Goal: Task Accomplishment & Management: Manage account settings

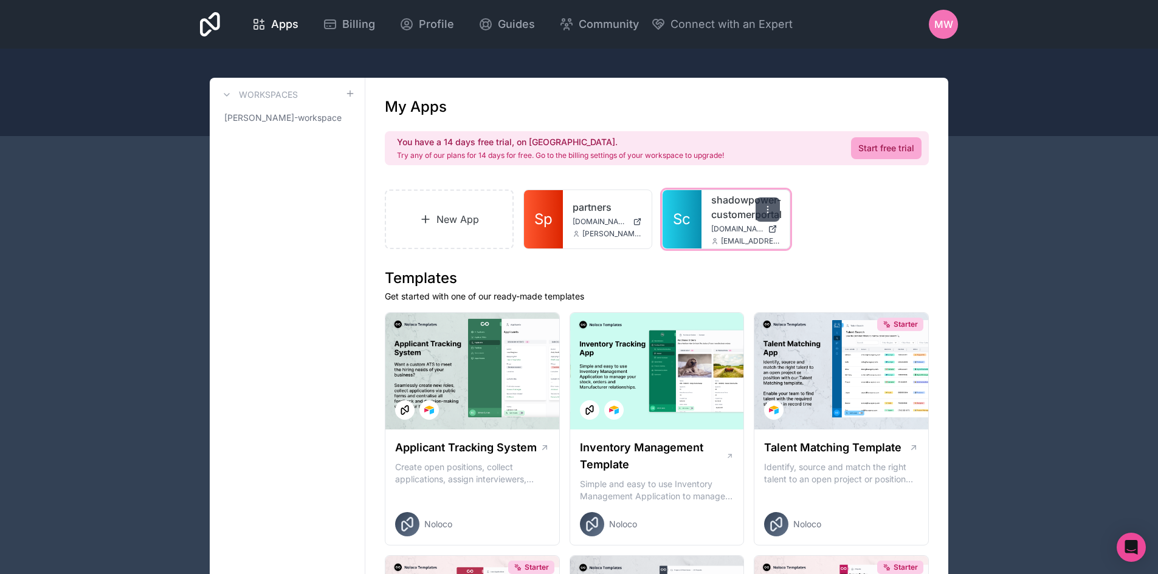
click at [767, 209] on icon at bounding box center [768, 210] width 10 height 10
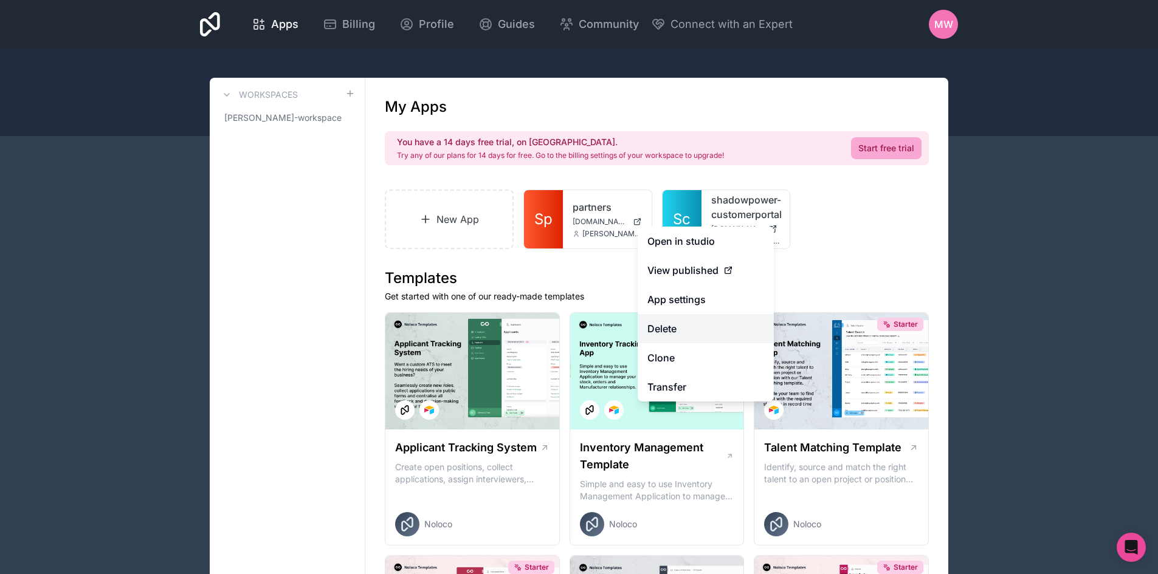
click at [705, 328] on button "Delete" at bounding box center [705, 328] width 136 height 29
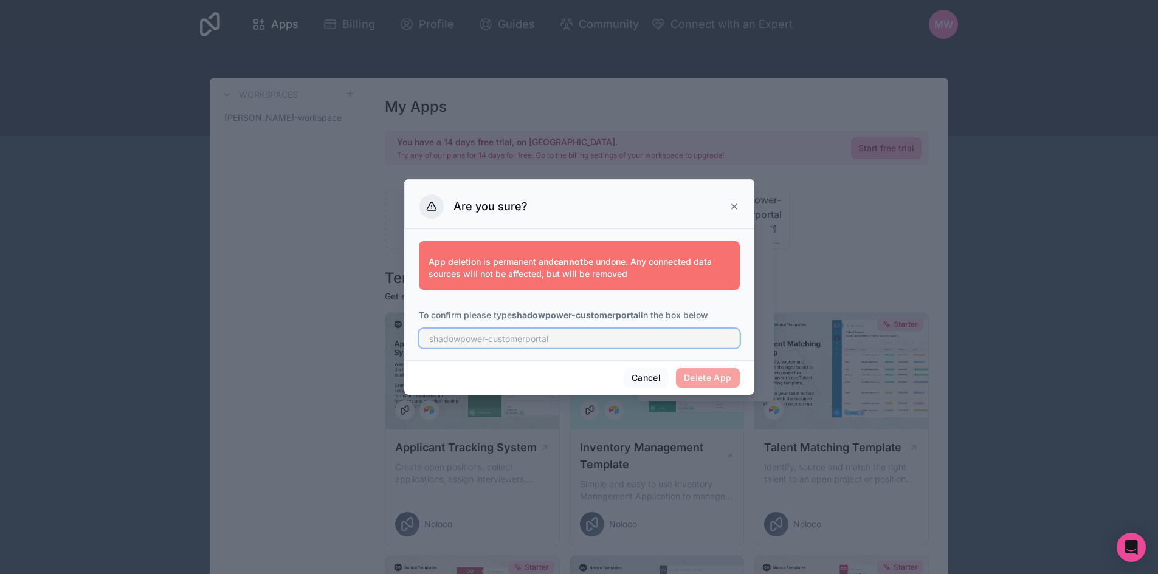
click at [537, 339] on input "text" at bounding box center [579, 338] width 321 height 19
type input "shadowpower-customerportal"
click at [721, 373] on button "Delete App" at bounding box center [708, 377] width 64 height 19
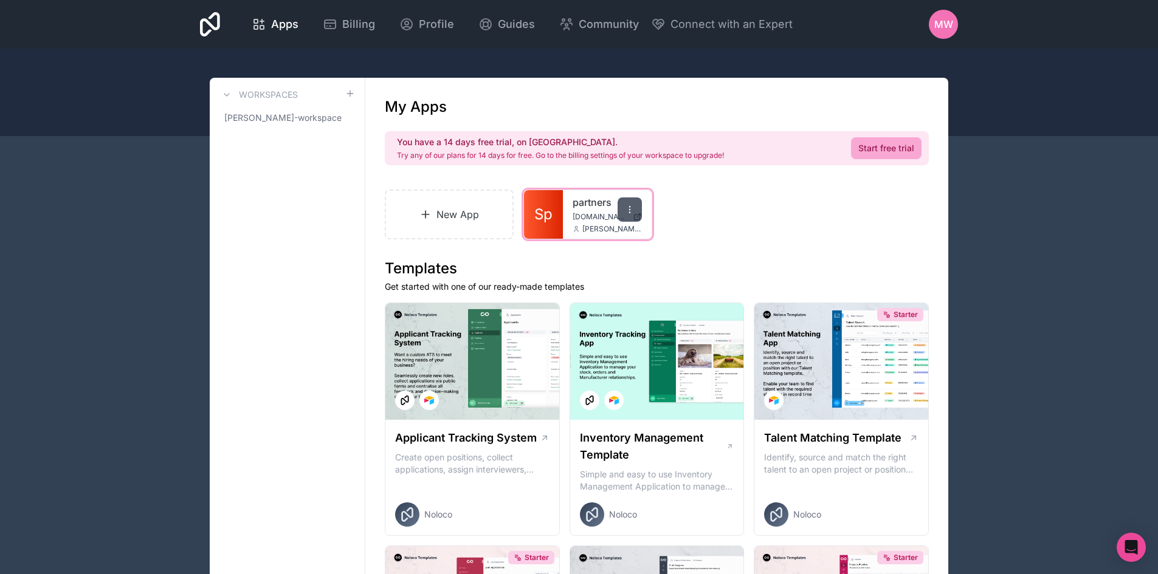
click at [632, 210] on icon at bounding box center [630, 210] width 10 height 10
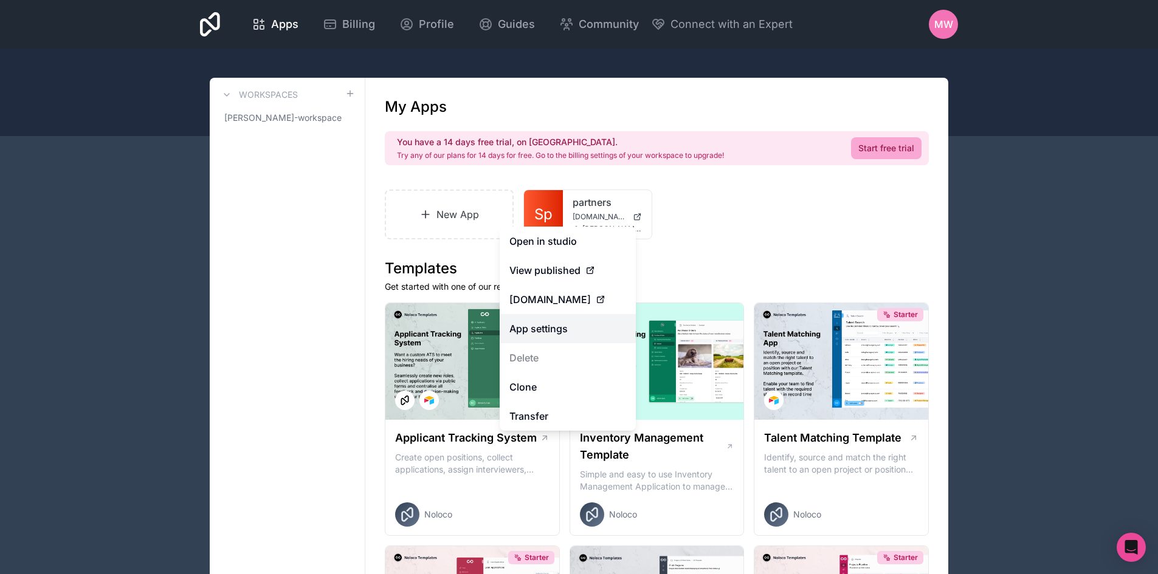
click at [565, 324] on link "App settings" at bounding box center [567, 328] width 136 height 29
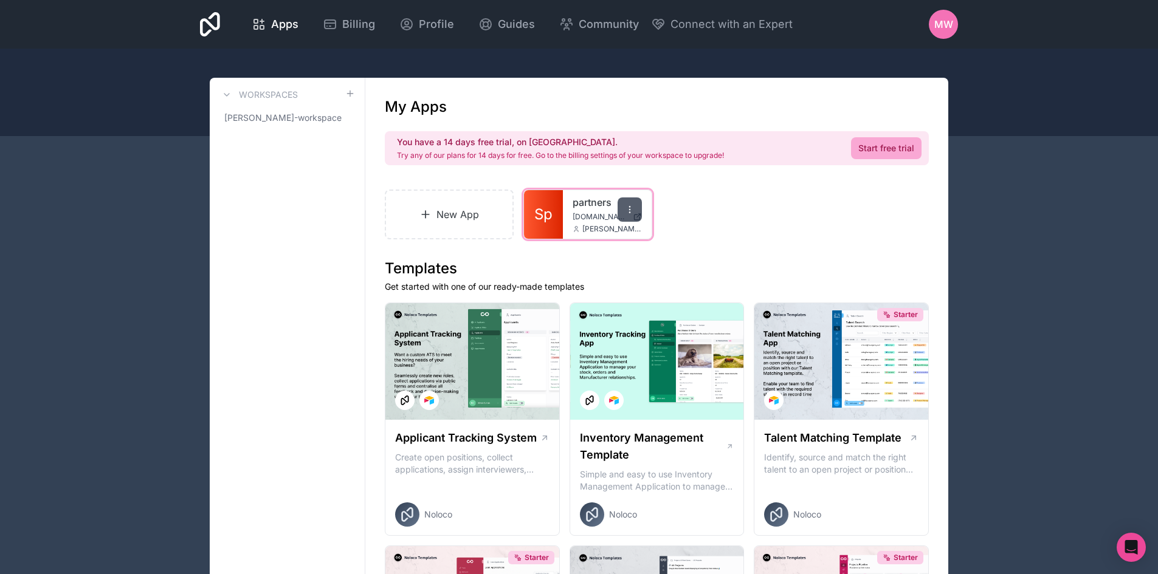
click at [626, 209] on icon at bounding box center [630, 210] width 10 height 10
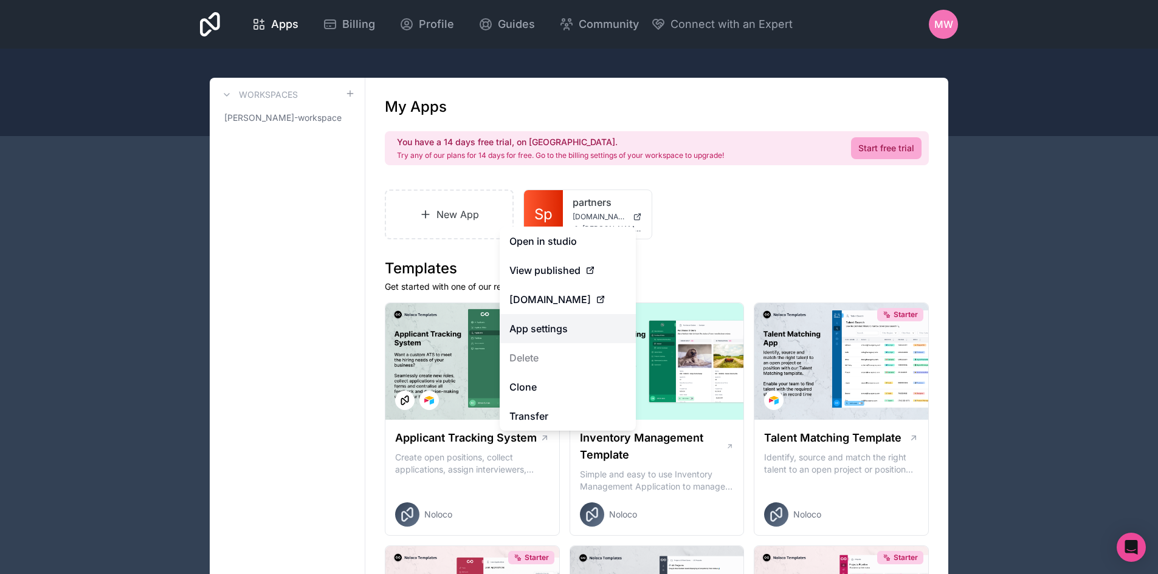
click at [584, 328] on link "App settings" at bounding box center [567, 328] width 136 height 29
